Goal: Task Accomplishment & Management: Use online tool/utility

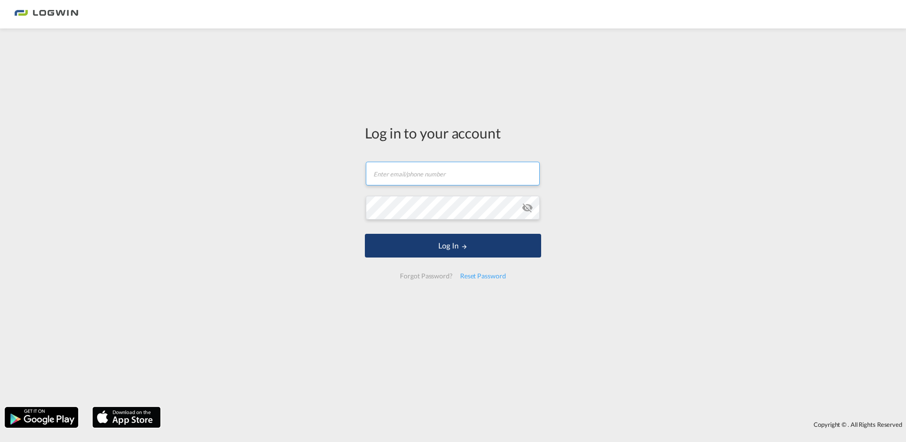
type input "[PERSON_NAME][EMAIL_ADDRESS][DOMAIN_NAME]"
click at [451, 243] on button "Log In" at bounding box center [453, 246] width 176 height 24
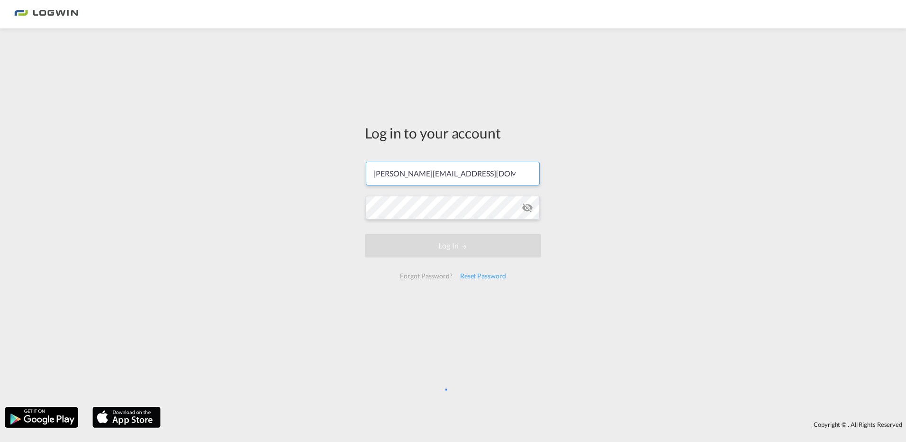
scroll to position [0, 4]
